Goal: Task Accomplishment & Management: Manage account settings

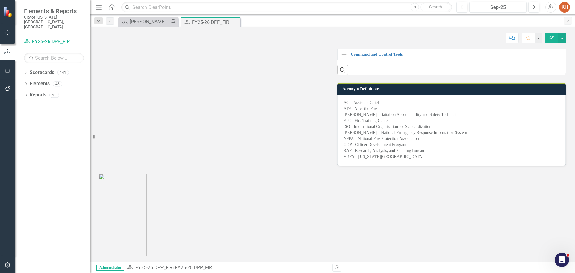
scroll to position [964, 0]
click at [563, 38] on button "button" at bounding box center [563, 38] width 8 height 10
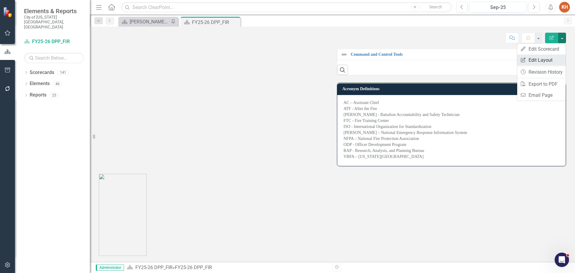
click at [550, 61] on link "Edit Report Edit Layout" at bounding box center [542, 60] width 49 height 11
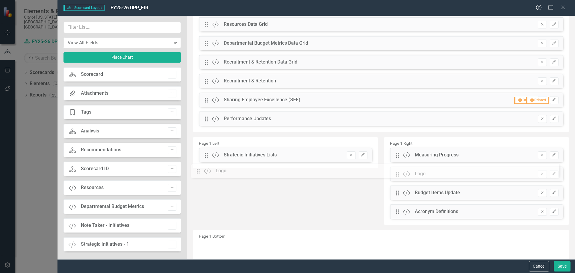
scroll to position [71, 0]
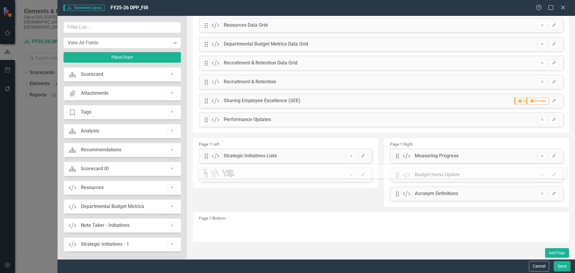
drag, startPoint x: 207, startPoint y: 231, endPoint x: 210, endPoint y: 173, distance: 58.2
click at [564, 268] on button "Save" at bounding box center [562, 266] width 17 height 10
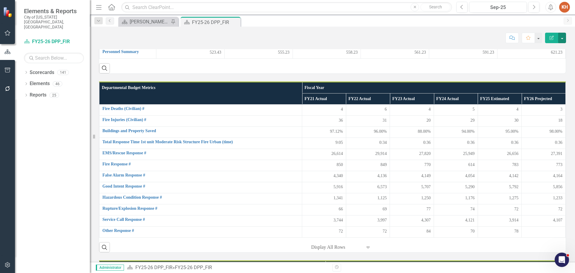
scroll to position [0, 0]
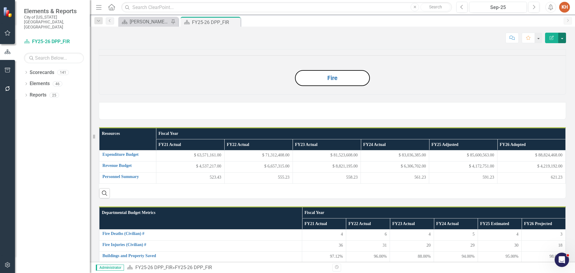
click at [563, 39] on button "button" at bounding box center [563, 38] width 8 height 10
click at [551, 81] on link "PDF Export to PDF" at bounding box center [542, 84] width 49 height 11
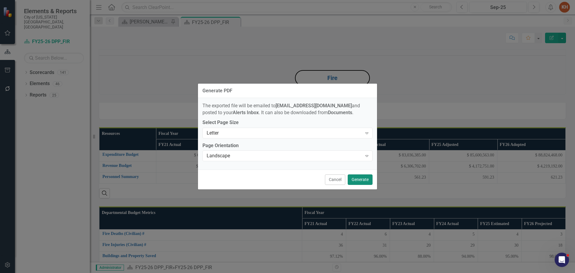
click at [359, 178] on button "Generate" at bounding box center [360, 179] width 25 height 10
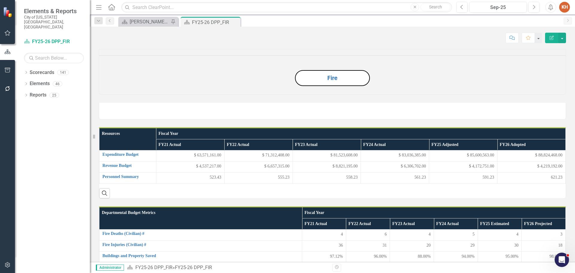
click at [551, 8] on icon "Alerts" at bounding box center [551, 7] width 6 height 6
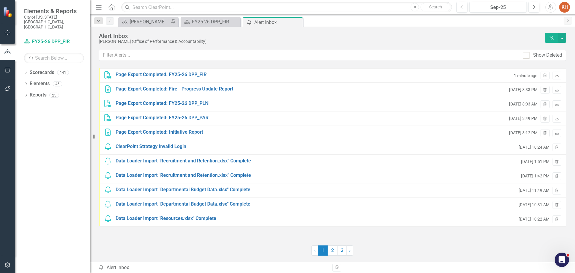
click at [556, 76] on icon "Download" at bounding box center [557, 76] width 4 height 4
click at [0, 0] on icon "Close" at bounding box center [0, 0] width 0 height 0
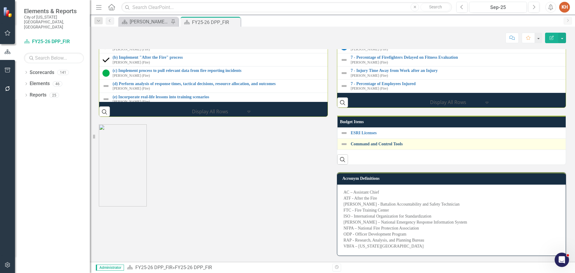
scroll to position [959, 0]
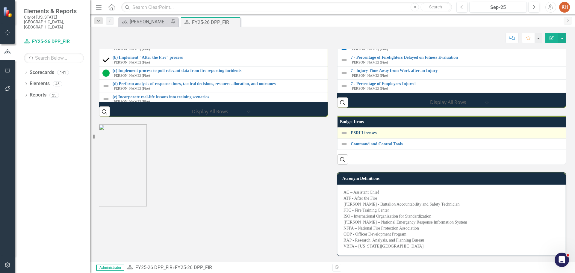
click at [366, 135] on link "ESRI Licenses" at bounding box center [575, 133] width 448 height 4
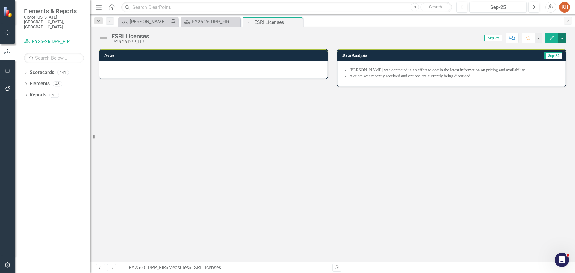
click at [563, 38] on button "button" at bounding box center [563, 38] width 8 height 10
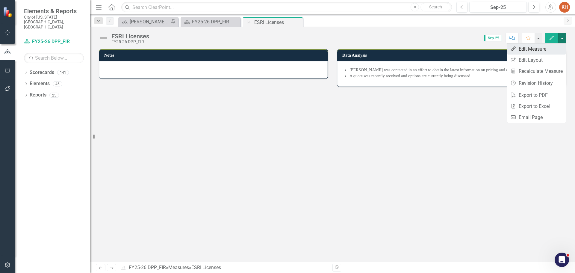
click at [543, 51] on link "Edit Edit Measure" at bounding box center [537, 48] width 58 height 11
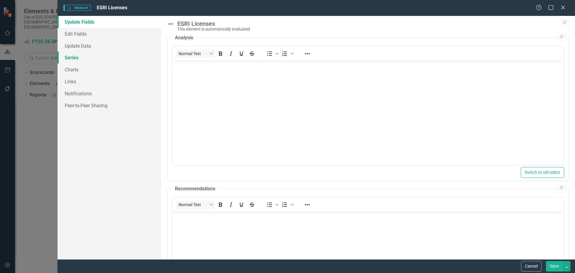
click at [86, 58] on link "Series" at bounding box center [110, 58] width 104 height 12
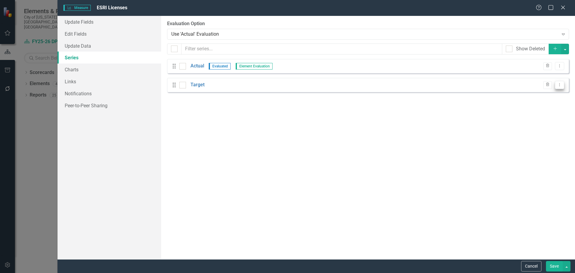
click at [560, 84] on icon "Dropdown Menu" at bounding box center [559, 85] width 5 height 4
click at [536, 118] on link "Trash Delete Measure Series" at bounding box center [530, 116] width 68 height 11
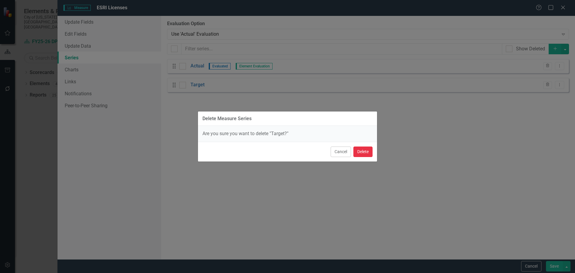
click at [362, 153] on button "Delete" at bounding box center [363, 152] width 19 height 10
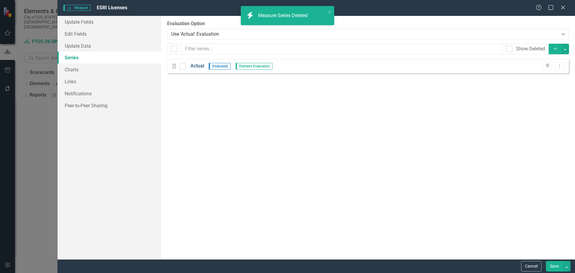
click at [198, 65] on link "Actual" at bounding box center [198, 66] width 14 height 7
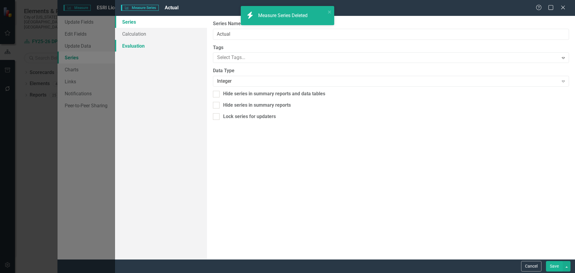
click at [142, 44] on link "Evaluation" at bounding box center [161, 46] width 92 height 12
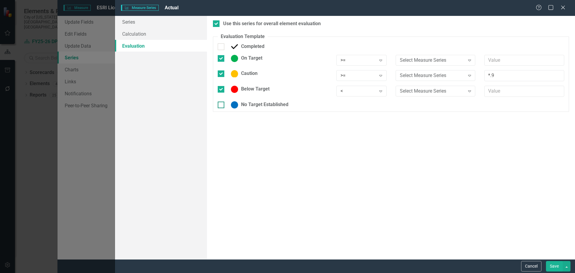
click at [224, 105] on div at bounding box center [221, 105] width 7 height 7
click at [222, 105] on input "No Target Established" at bounding box center [220, 104] width 4 height 4
checkbox input "true"
click at [222, 86] on div "Below Target" at bounding box center [273, 89] width 110 height 7
click at [222, 86] on input "Below Target" at bounding box center [220, 88] width 4 height 4
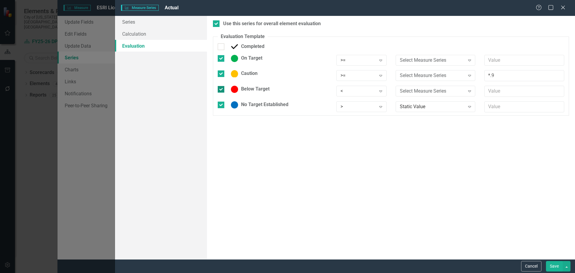
checkbox input "false"
click at [222, 76] on div at bounding box center [221, 73] width 7 height 7
click at [222, 74] on input "Caution" at bounding box center [220, 72] width 4 height 4
checkbox input "false"
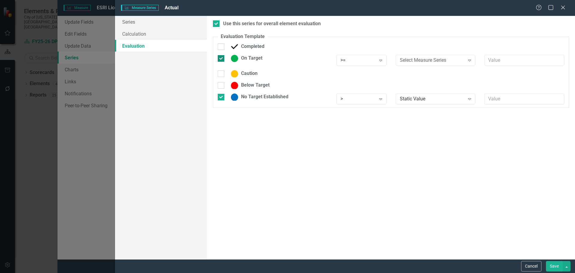
click at [221, 59] on input "On Target" at bounding box center [220, 57] width 4 height 4
checkbox input "false"
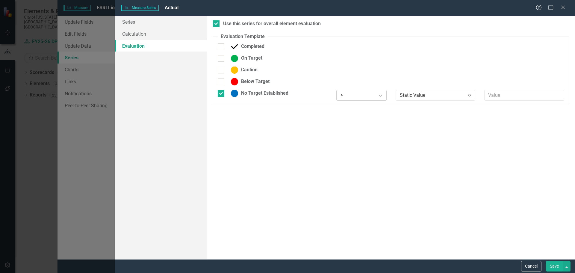
click at [364, 94] on div ">" at bounding box center [358, 95] width 35 height 7
click at [363, 171] on div "Any" at bounding box center [362, 175] width 50 height 10
click at [553, 265] on button "Save" at bounding box center [554, 266] width 17 height 10
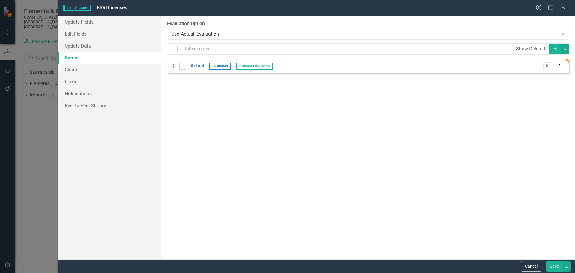
click at [552, 266] on button "Save" at bounding box center [554, 266] width 17 height 10
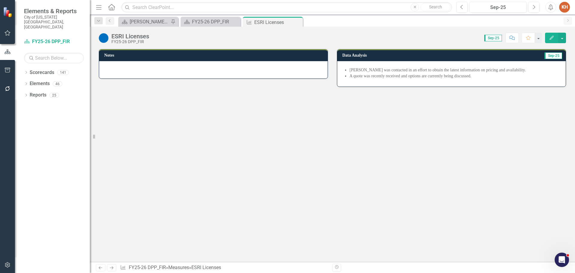
drag, startPoint x: 296, startPoint y: 22, endPoint x: 295, endPoint y: 25, distance: 3.8
click at [0, 0] on icon "Close" at bounding box center [0, 0] width 0 height 0
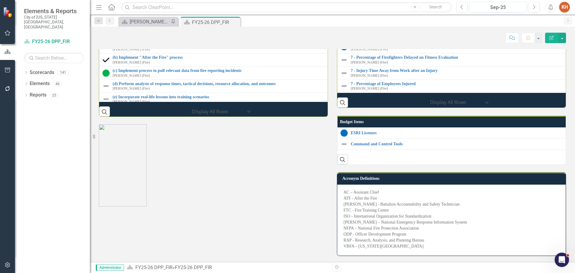
scroll to position [994, 0]
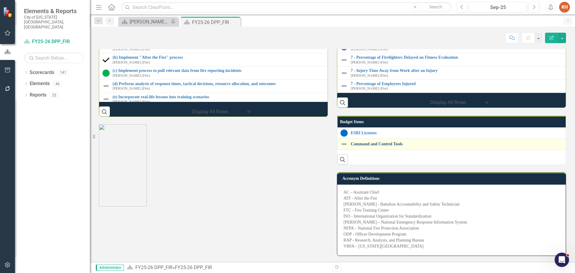
click at [394, 142] on link "Command and Control Tools" at bounding box center [577, 144] width 452 height 4
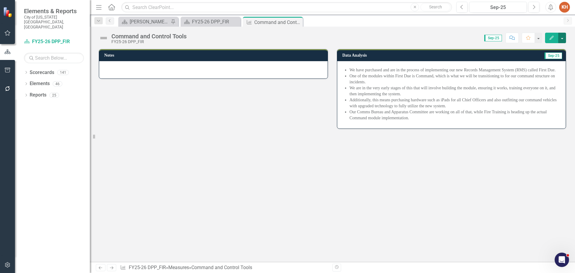
click at [564, 37] on button "button" at bounding box center [563, 38] width 8 height 10
click at [545, 51] on link "Edit Edit Measure" at bounding box center [537, 48] width 58 height 11
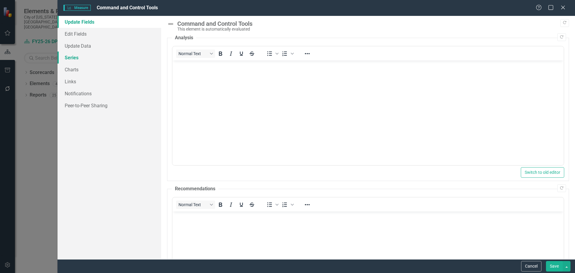
click at [86, 60] on link "Series" at bounding box center [110, 58] width 104 height 12
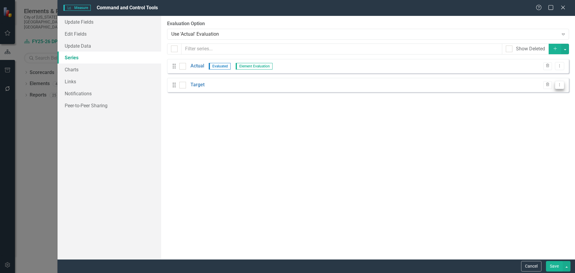
click at [560, 85] on icon "Dropdown Menu" at bounding box center [559, 85] width 5 height 4
click at [528, 117] on link "Trash Delete Measure Series" at bounding box center [530, 116] width 68 height 11
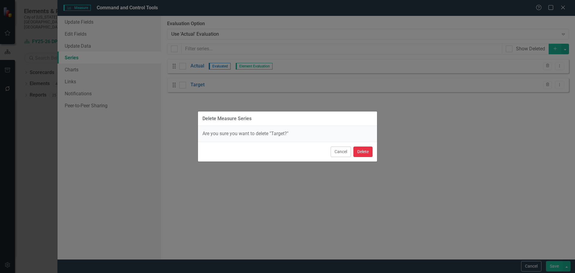
click at [361, 152] on button "Delete" at bounding box center [363, 152] width 19 height 10
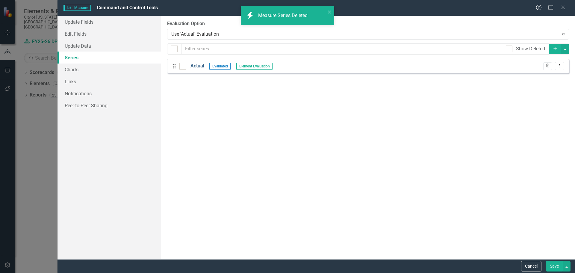
click at [195, 64] on link "Actual" at bounding box center [198, 66] width 14 height 7
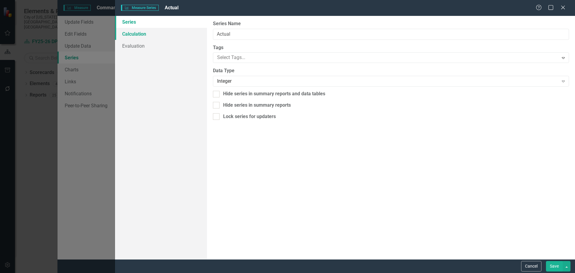
click at [138, 35] on link "Calculation" at bounding box center [161, 34] width 92 height 12
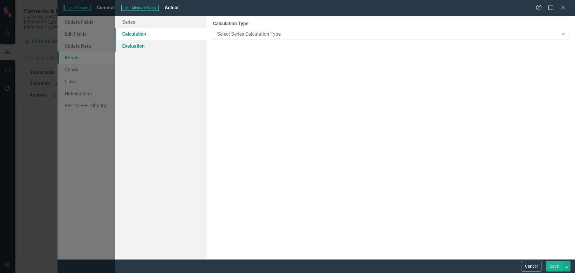
click at [138, 47] on link "Evaluation" at bounding box center [161, 46] width 92 height 12
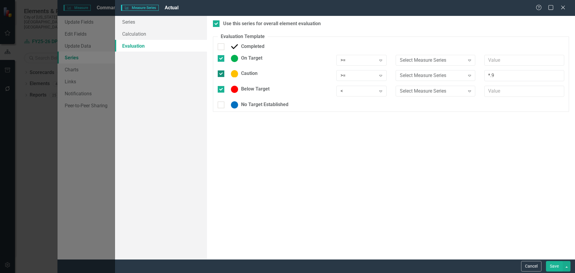
drag, startPoint x: 221, startPoint y: 60, endPoint x: 219, endPoint y: 67, distance: 7.8
click at [221, 60] on div at bounding box center [221, 58] width 7 height 7
click at [221, 59] on input "On Target" at bounding box center [220, 57] width 4 height 4
checkbox input "false"
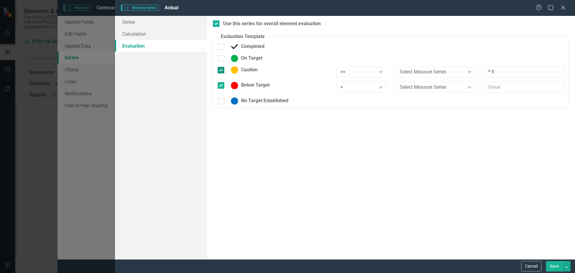
click at [219, 71] on div at bounding box center [221, 70] width 7 height 7
click at [219, 71] on input "Caution" at bounding box center [220, 69] width 4 height 4
checkbox input "false"
click at [218, 79] on input "Below Target" at bounding box center [220, 81] width 4 height 4
checkbox input "false"
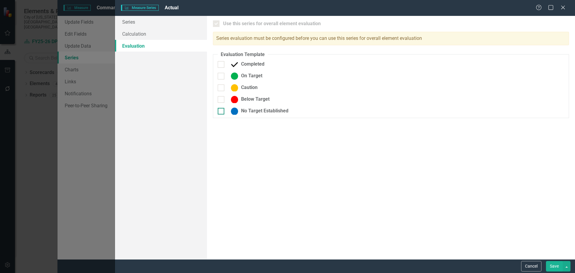
click at [220, 111] on input "No Target Established" at bounding box center [220, 110] width 4 height 4
checkbox input "true"
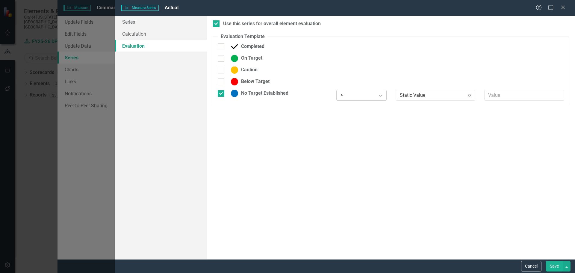
click at [360, 94] on div ">" at bounding box center [358, 95] width 35 height 7
click at [362, 172] on div "Any" at bounding box center [363, 174] width 41 height 7
click at [552, 264] on button "Save" at bounding box center [554, 266] width 17 height 10
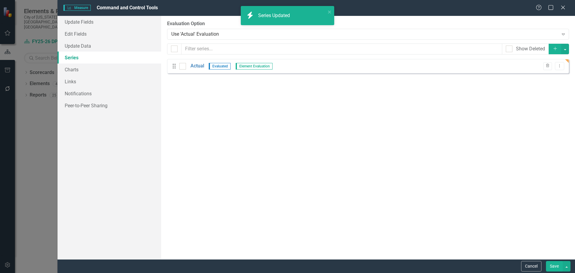
click at [551, 266] on button "Save" at bounding box center [554, 266] width 17 height 10
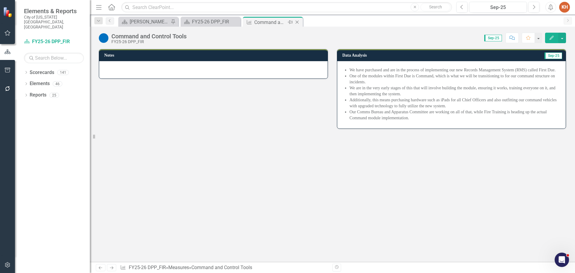
click at [297, 21] on icon "Close" at bounding box center [297, 22] width 6 height 5
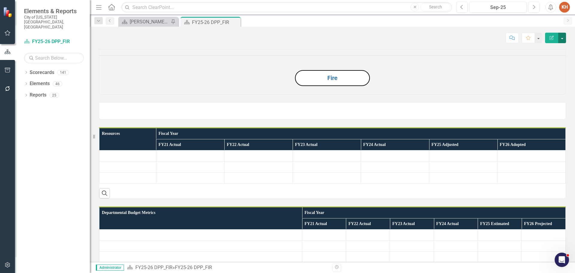
click at [565, 39] on button "button" at bounding box center [563, 38] width 8 height 10
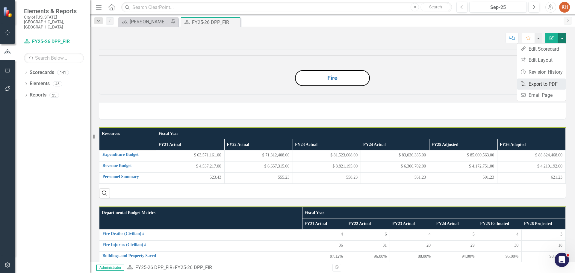
click at [546, 85] on link "PDF Export to PDF" at bounding box center [542, 84] width 49 height 11
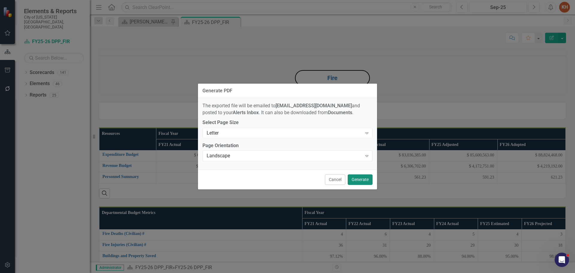
click at [360, 179] on button "Generate" at bounding box center [360, 179] width 25 height 10
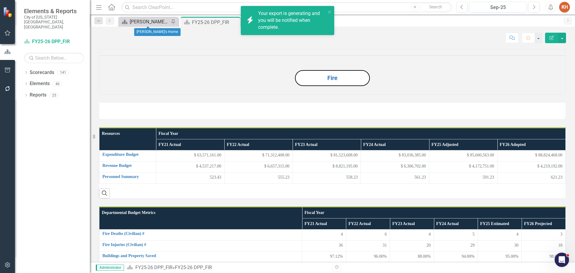
click at [139, 18] on div "[PERSON_NAME]'s Home" at bounding box center [150, 21] width 40 height 7
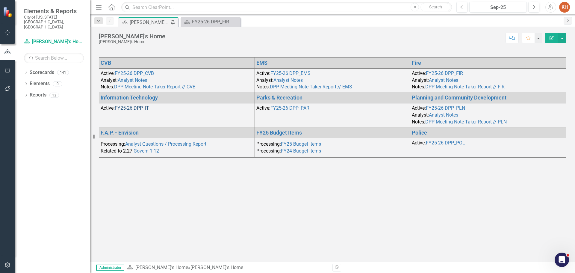
click at [139, 107] on link "FY25-26 DPP_IT" at bounding box center [132, 108] width 34 height 6
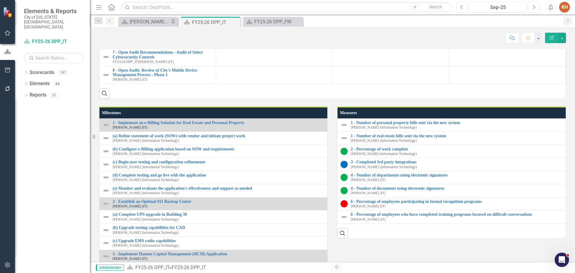
scroll to position [480, 0]
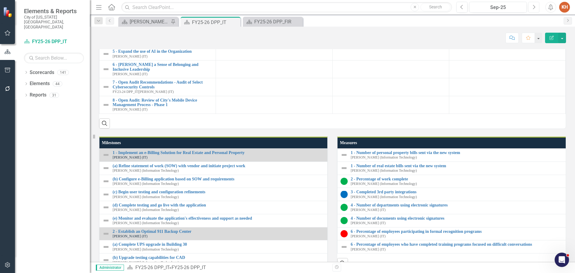
click at [536, 7] on button "Next" at bounding box center [534, 7] width 11 height 11
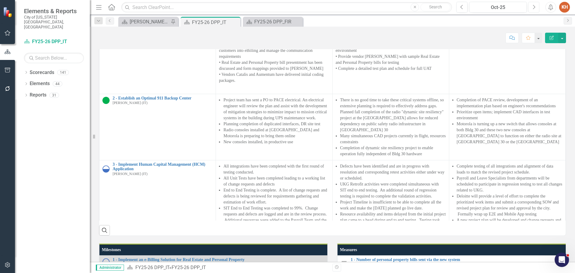
scroll to position [493, 0]
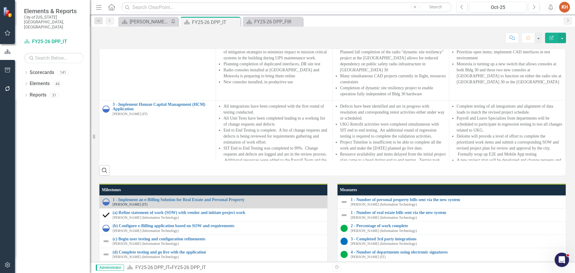
click at [551, 4] on button "Alerts" at bounding box center [551, 7] width 11 height 11
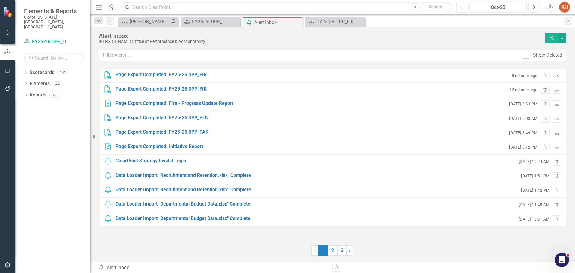
click at [556, 75] on icon "Download" at bounding box center [557, 76] width 4 height 4
click at [298, 23] on icon at bounding box center [297, 22] width 3 height 3
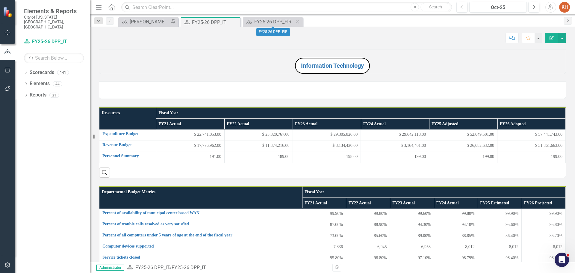
click at [298, 22] on icon "Close" at bounding box center [298, 21] width 6 height 5
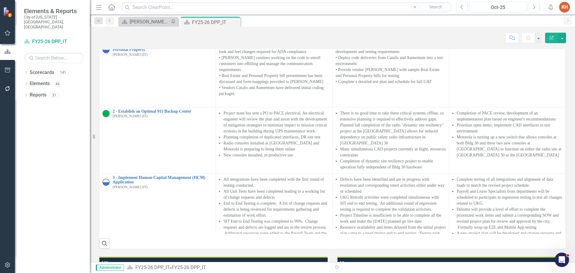
scroll to position [510, 0]
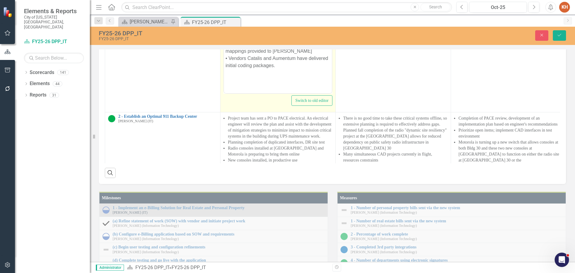
scroll to position [0, 0]
click at [263, 13] on p "• Vendor [PERSON_NAME] has completed and deployed the look and feel changes req…" at bounding box center [278, 29] width 105 height 79
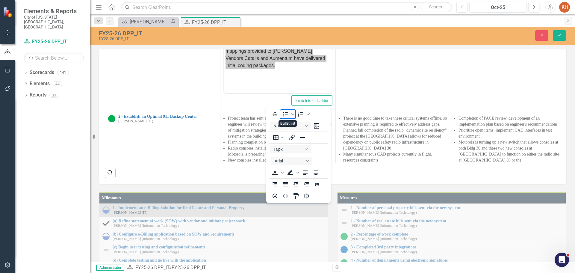
click at [285, 112] on icon "Bullet list" at bounding box center [285, 114] width 7 height 7
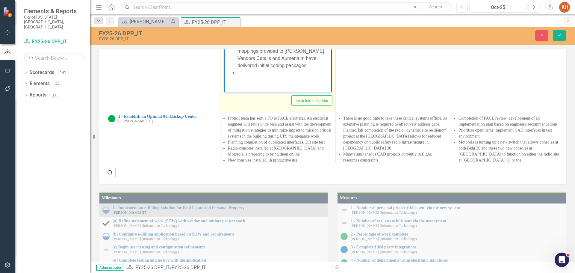
click at [265, 9] on li "[PERSON_NAME] has completed and deployed the look and feel changes required for…" at bounding box center [284, 29] width 93 height 79
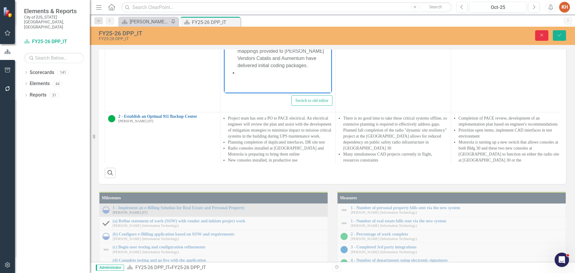
click at [543, 35] on icon "Close" at bounding box center [541, 35] width 5 height 4
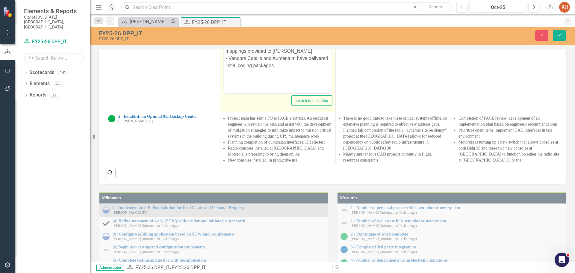
click at [282, 33] on p "• Vendor [PERSON_NAME] has completed and deployed the look and feel changes req…" at bounding box center [278, 29] width 105 height 79
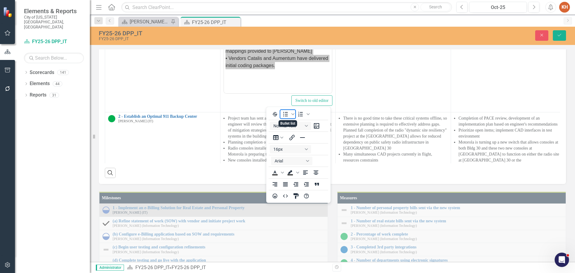
click at [286, 114] on icon "Bullet list" at bounding box center [285, 114] width 7 height 7
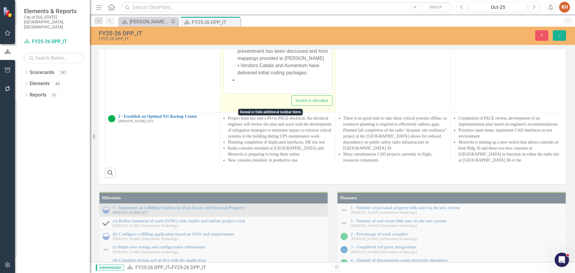
click at [249, 10] on li "• Vendor [PERSON_NAME] has completed and deployed the look and feel changes req…" at bounding box center [284, 33] width 93 height 86
click at [257, 0] on li "• Vendor [PERSON_NAME] has completed and deployed the look and feel changes req…" at bounding box center [284, 33] width 93 height 86
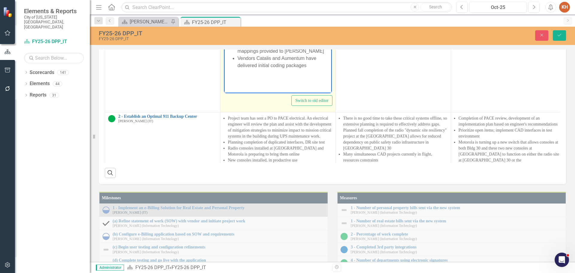
drag, startPoint x: 274, startPoint y: 15, endPoint x: 261, endPoint y: 27, distance: 18.0
click at [261, 27] on li "[PERSON_NAME] conitues working on the code to enroll customers into eBilling an…" at bounding box center [284, 23] width 93 height 22
click at [273, 16] on li "[PERSON_NAME] conitues working on the code to enroll customers into eBilling an…" at bounding box center [284, 23] width 93 height 22
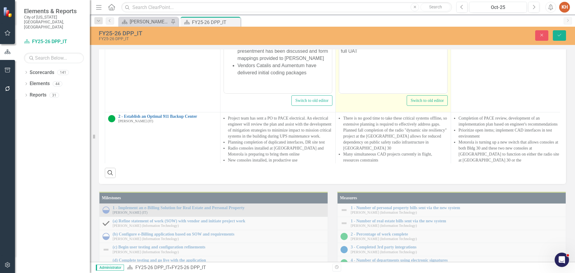
click at [381, 22] on p "• Incorporate recent TRO in dept discussion into the final development and test…" at bounding box center [393, 22] width 105 height 65
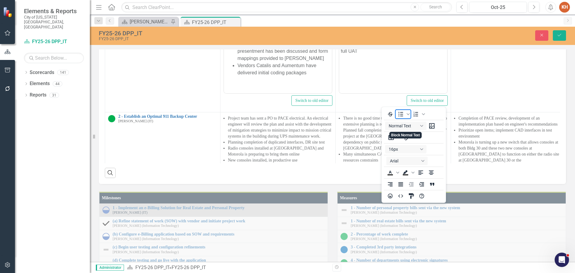
click at [400, 114] on icon "Bullet list" at bounding box center [401, 114] width 5 height 4
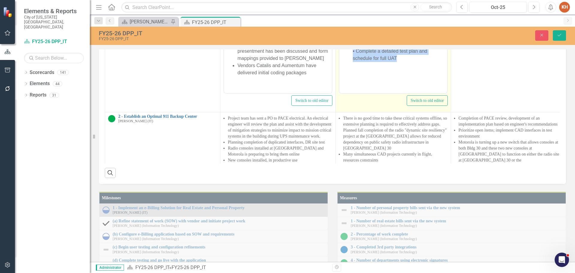
click at [378, 0] on li "• Incorporate recent TRO in dept discussion into the final development and test…" at bounding box center [399, 26] width 93 height 72
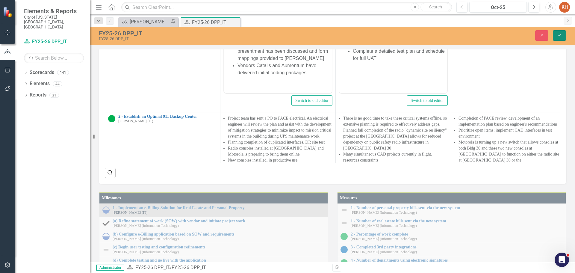
click at [557, 33] on button "Save" at bounding box center [559, 35] width 13 height 10
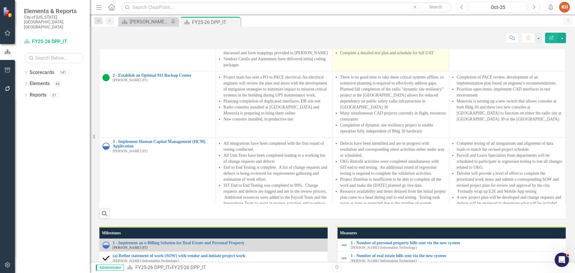
scroll to position [480, 0]
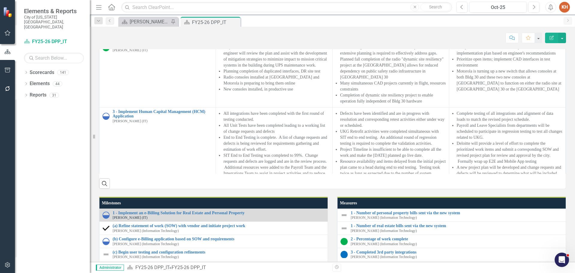
click at [340, 8] on li "Deploy code deliveries from Catalis and Aumentum into a test environment" at bounding box center [393, 2] width 106 height 12
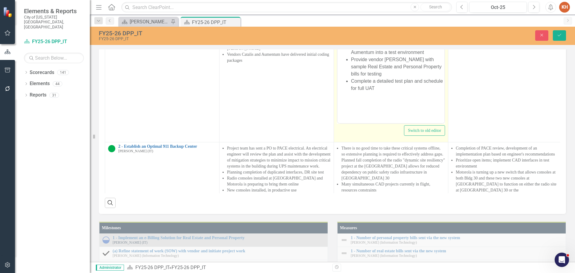
scroll to position [0, 0]
click at [380, 36] on li "Incorporate recent TRO in dept discussion into the final development and testin…" at bounding box center [397, 31] width 92 height 22
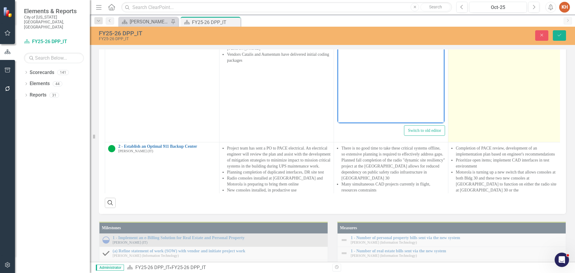
click at [499, 142] on td at bounding box center [506, 71] width 114 height 142
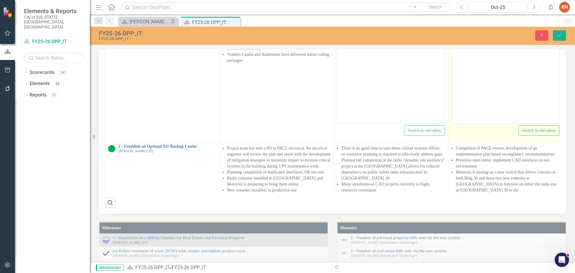
click at [489, 69] on body "Rich Text Area. Press ALT-0 for help." at bounding box center [505, 63] width 107 height 90
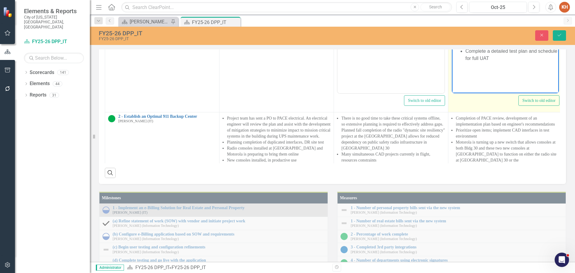
scroll to position [480, 0]
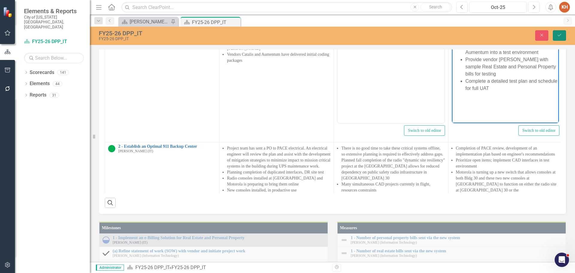
click at [560, 36] on icon "Save" at bounding box center [559, 35] width 5 height 4
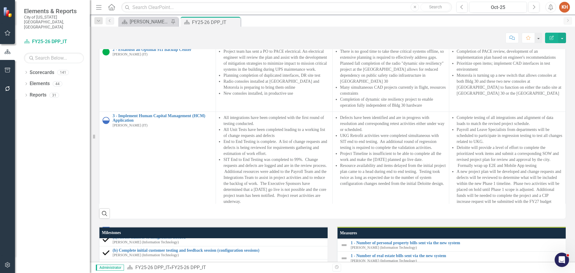
scroll to position [0, 0]
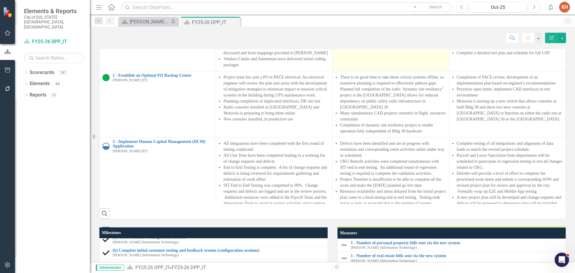
click at [354, 71] on td at bounding box center [391, 41] width 117 height 60
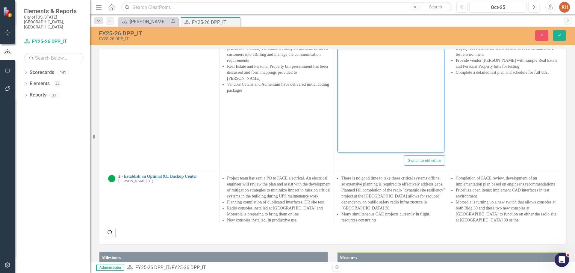
click at [392, 70] on body "Rich Text Area. Press ALT-0 for help." at bounding box center [391, 93] width 107 height 90
click at [385, 45] on icon "Reveal or hide additional toolbar items" at bounding box center [385, 41] width 7 height 7
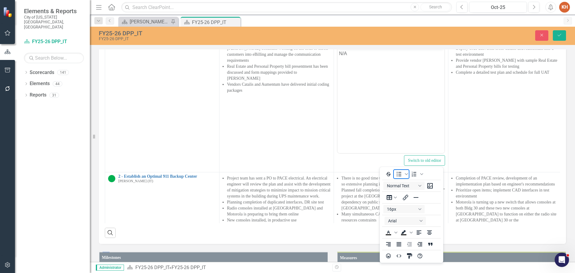
click at [400, 174] on icon "Bullet list" at bounding box center [399, 174] width 7 height 7
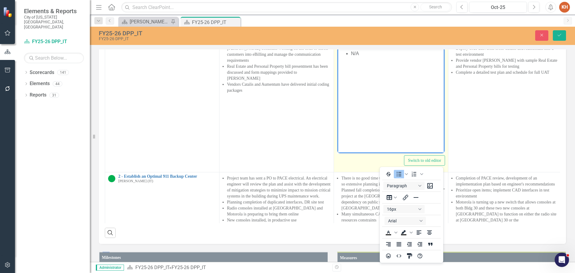
click at [385, 45] on icon "Reveal or hide additional toolbar items" at bounding box center [385, 41] width 7 height 7
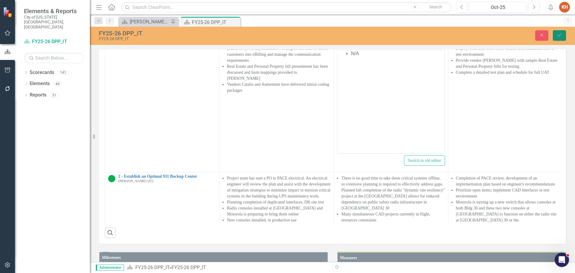
click at [559, 34] on icon "Save" at bounding box center [559, 35] width 5 height 4
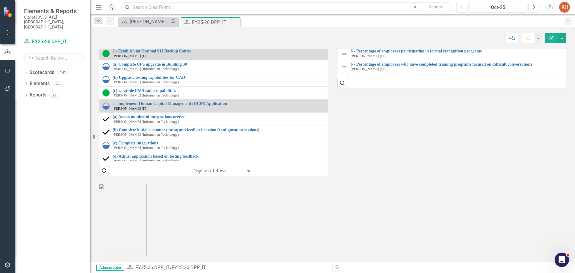
scroll to position [719, 0]
